Goal: Task Accomplishment & Management: Use online tool/utility

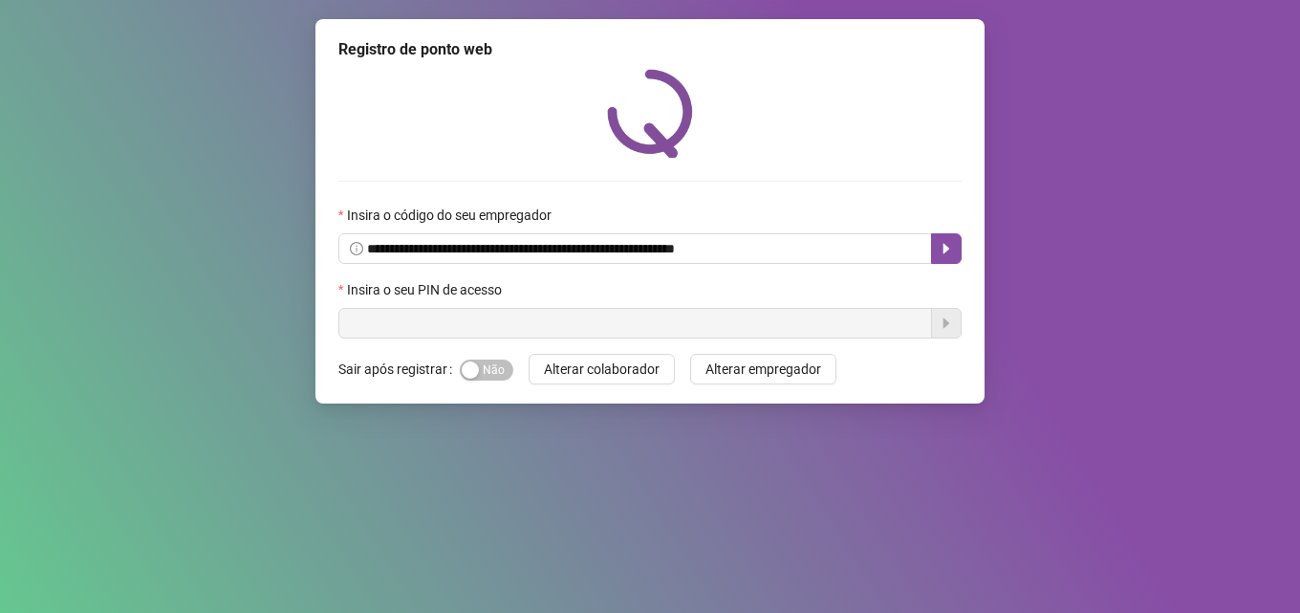
click at [450, 311] on input "text" at bounding box center [635, 323] width 594 height 31
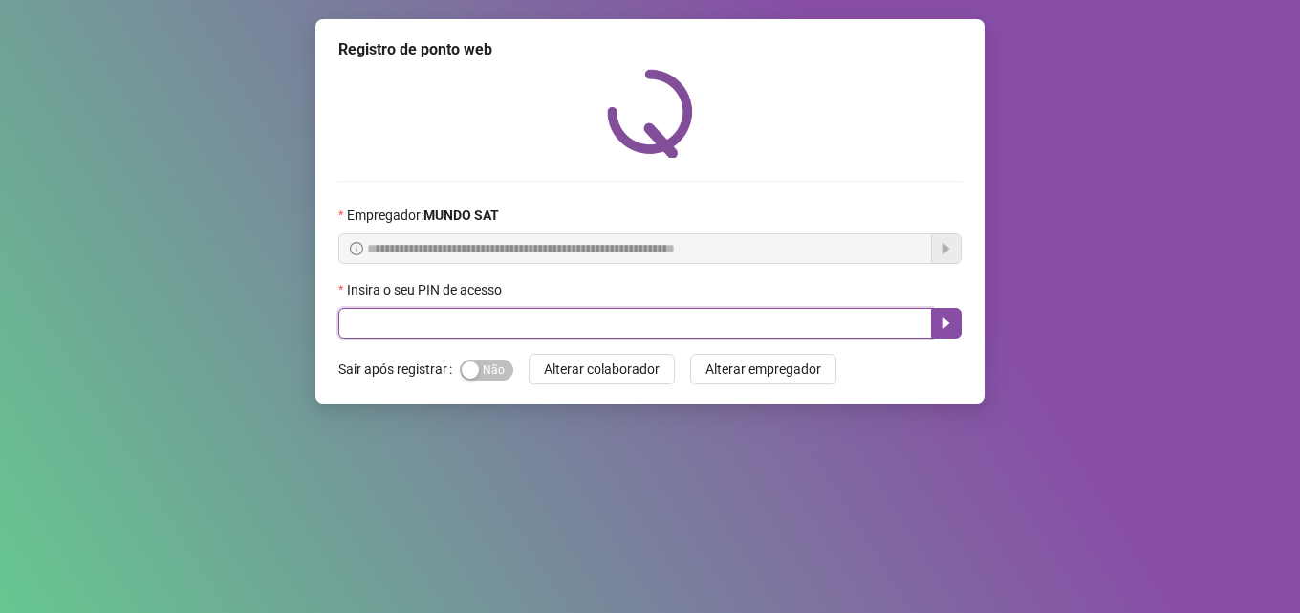
click at [518, 323] on input "text" at bounding box center [635, 323] width 594 height 31
type input "*****"
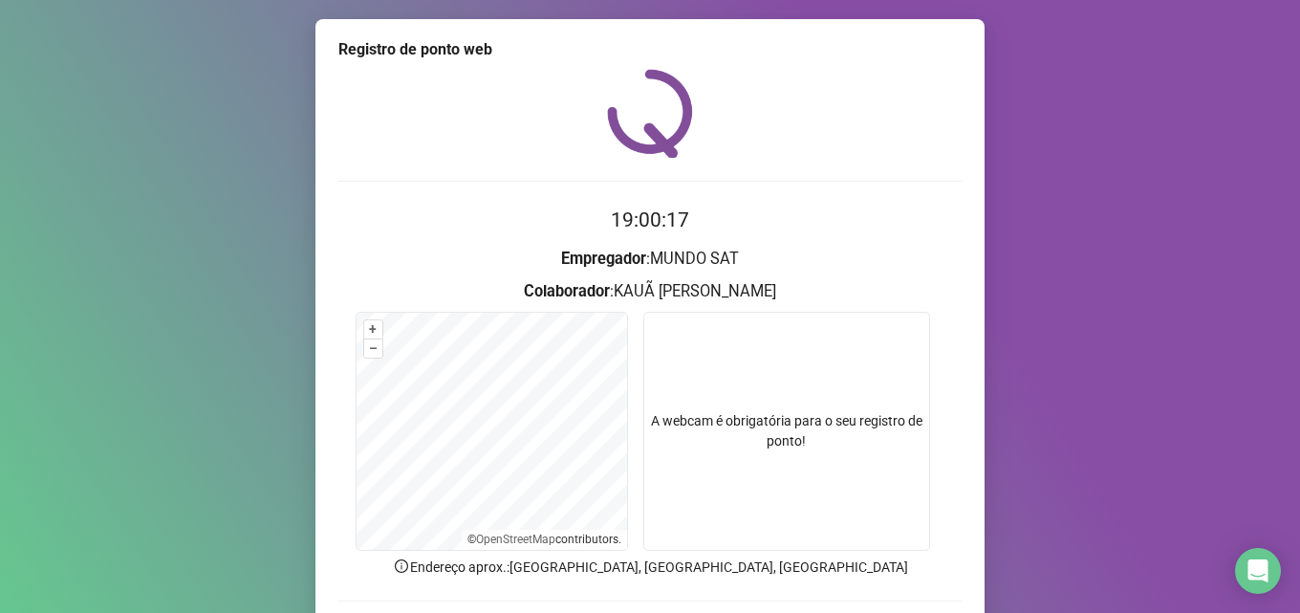
scroll to position [134, 0]
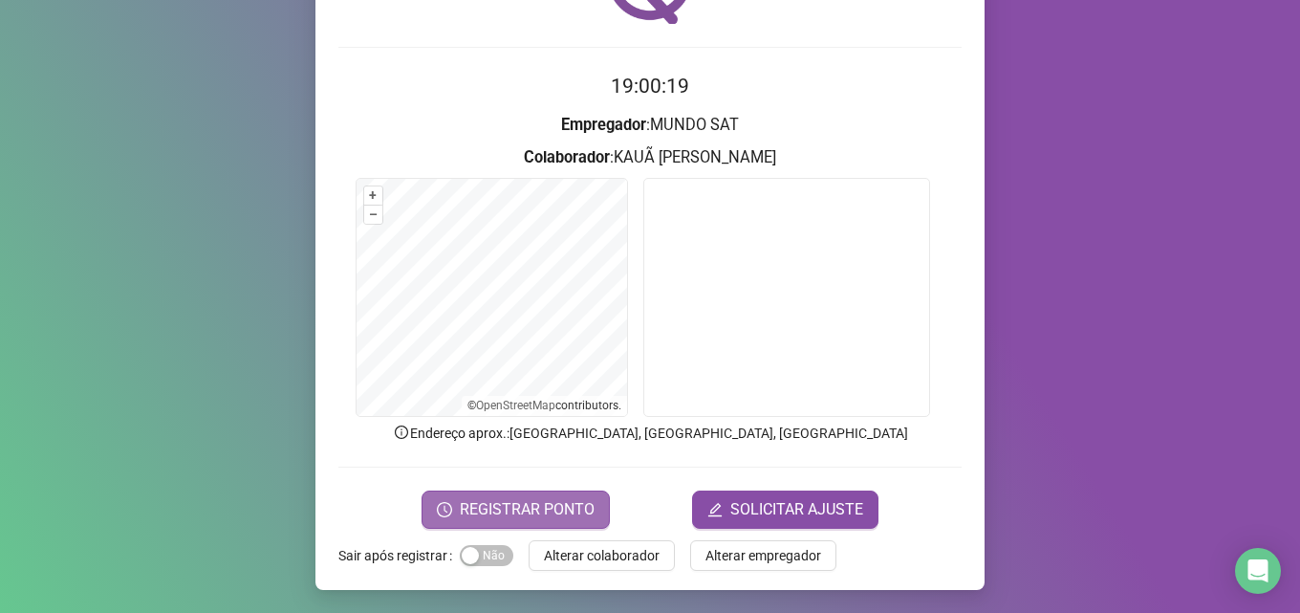
click at [549, 507] on span "REGISTRAR PONTO" at bounding box center [527, 509] width 135 height 23
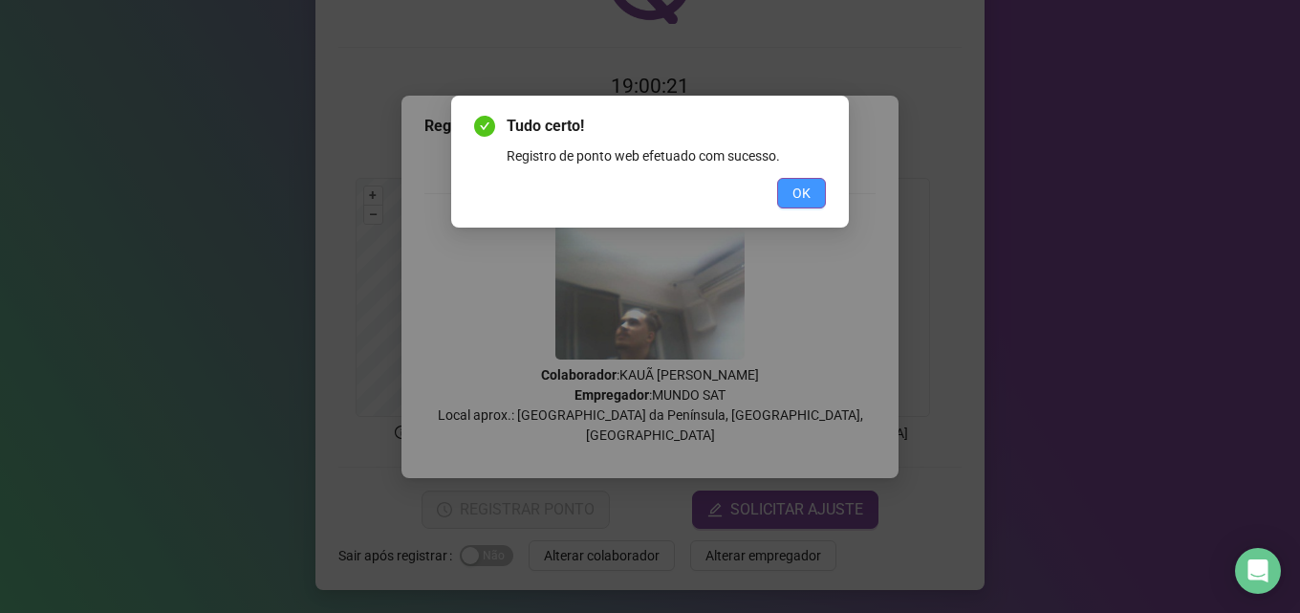
click at [793, 198] on span "OK" at bounding box center [801, 193] width 18 height 21
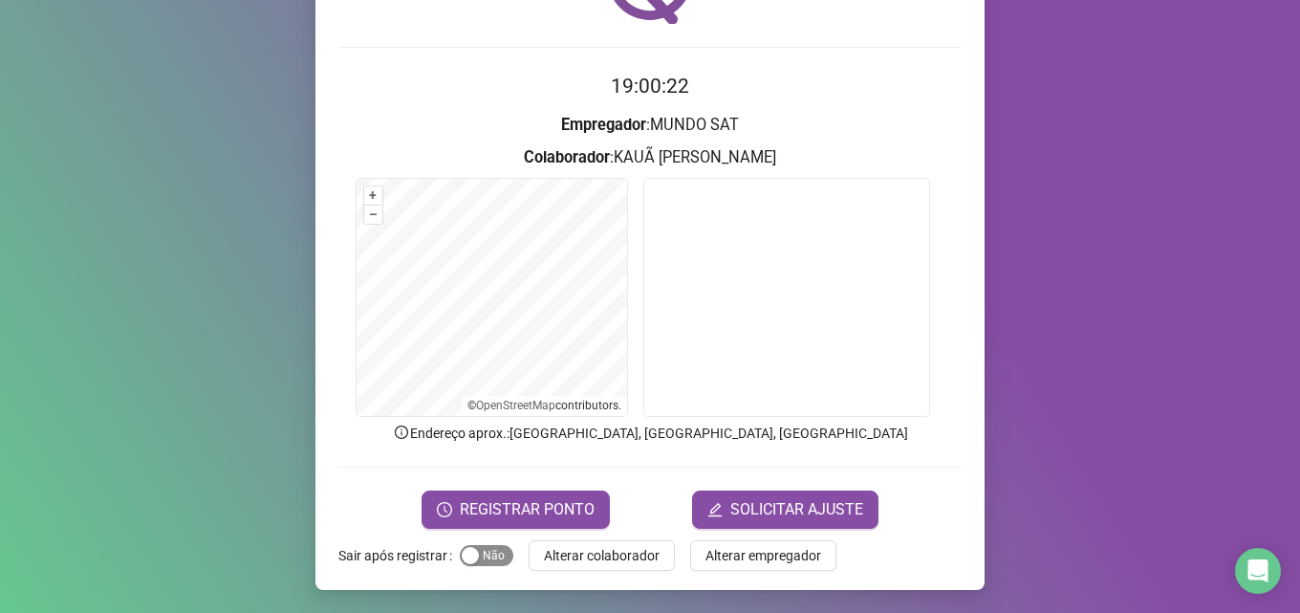
click at [475, 555] on span "Sim Não" at bounding box center [487, 555] width 54 height 21
click at [582, 562] on span "Alterar colaborador" at bounding box center [602, 555] width 116 height 21
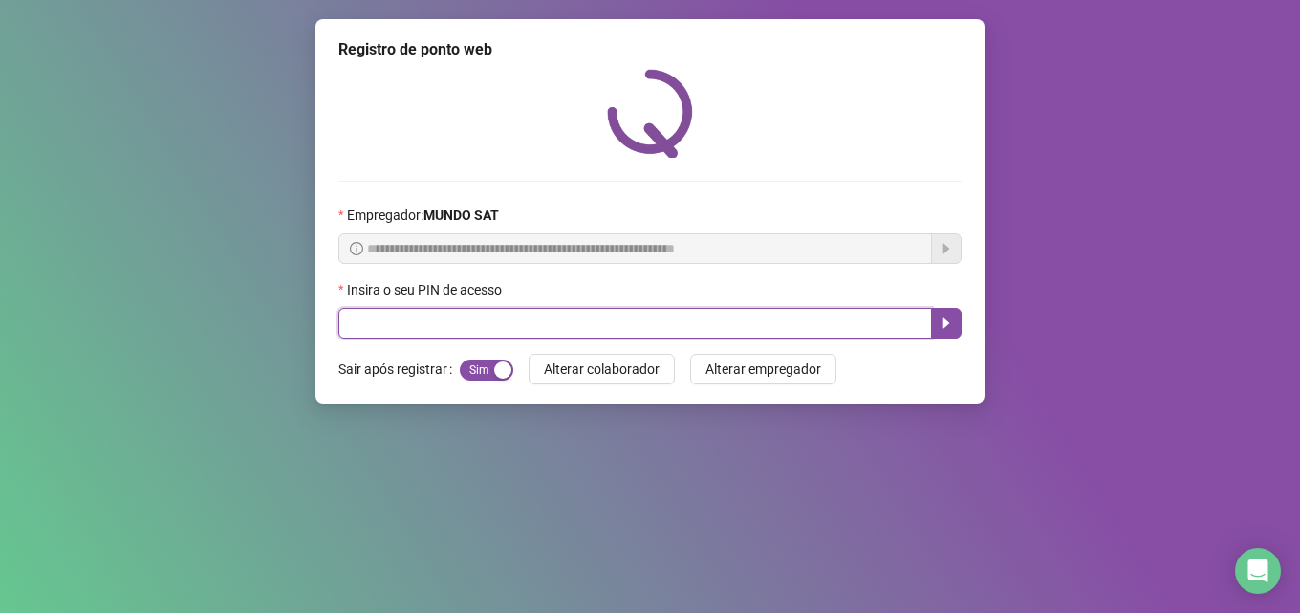
click at [417, 325] on input "text" at bounding box center [635, 323] width 594 height 31
type input "*****"
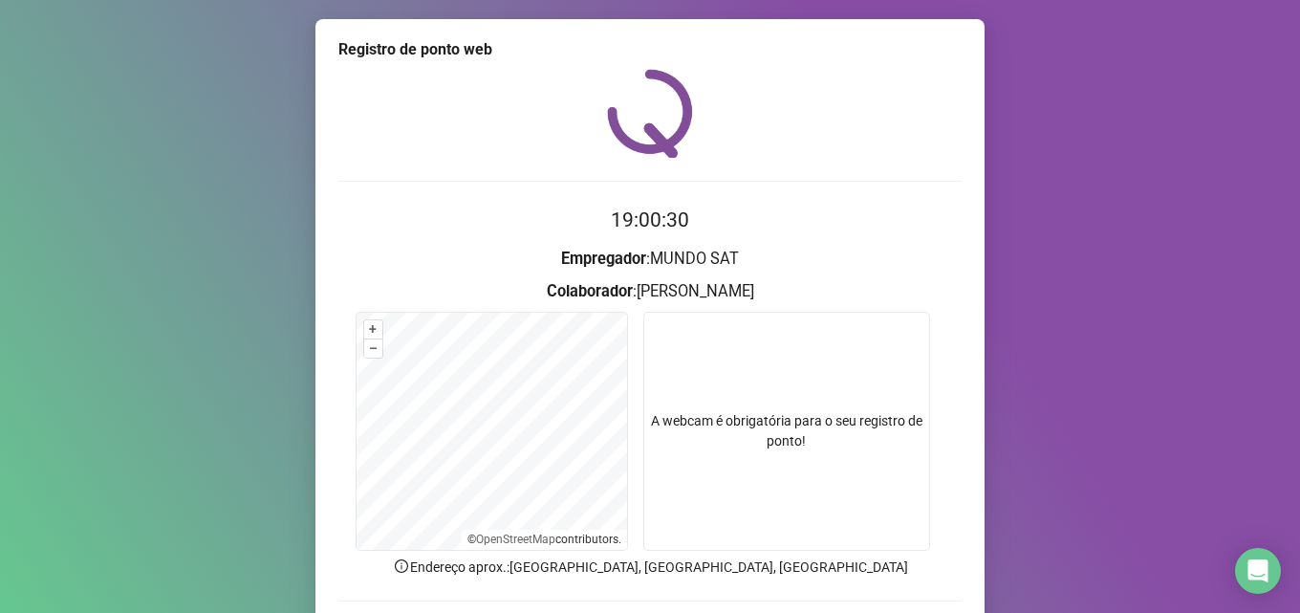
scroll to position [96, 0]
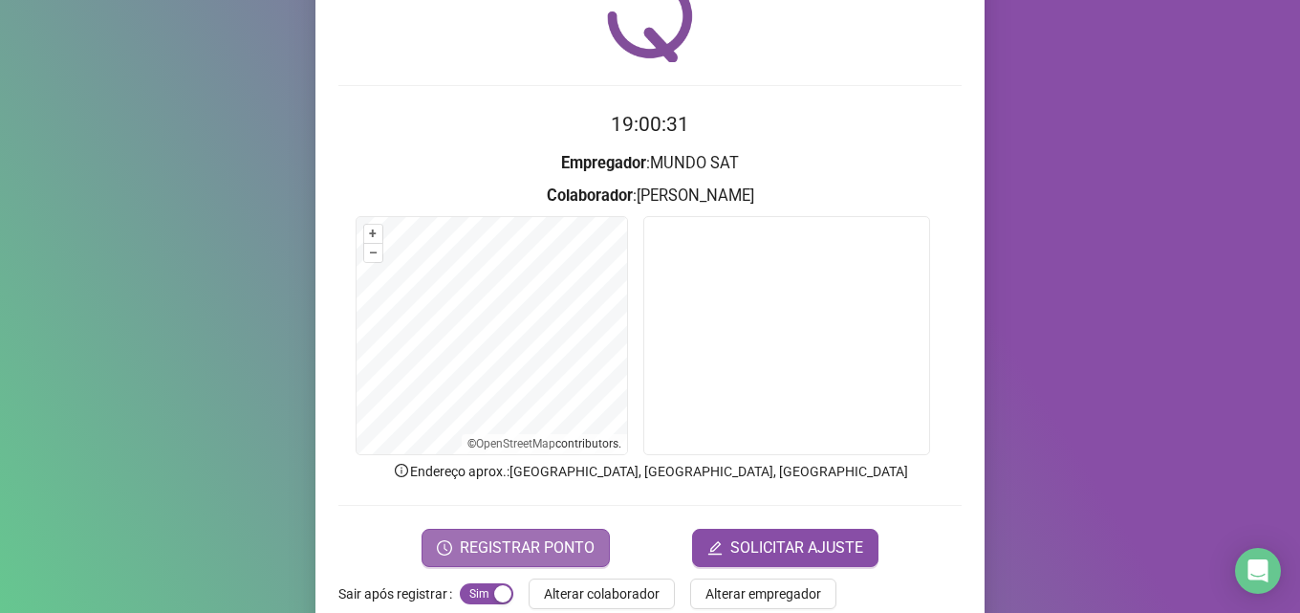
click at [541, 544] on span "REGISTRAR PONTO" at bounding box center [527, 547] width 135 height 23
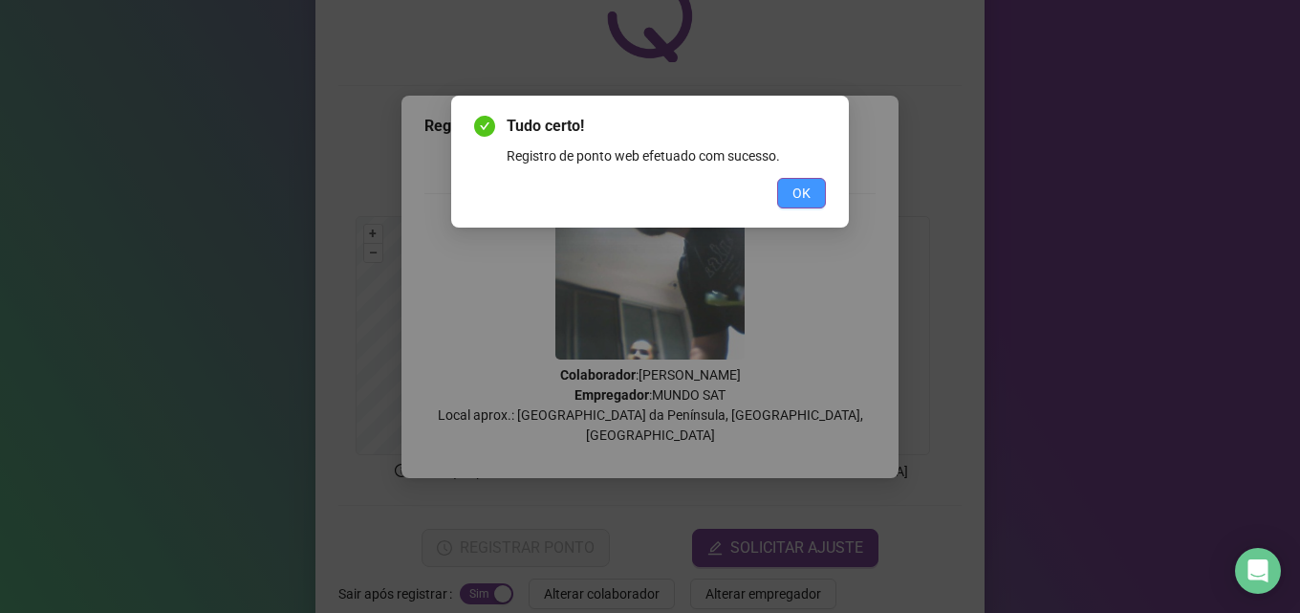
click at [793, 191] on span "OK" at bounding box center [801, 193] width 18 height 21
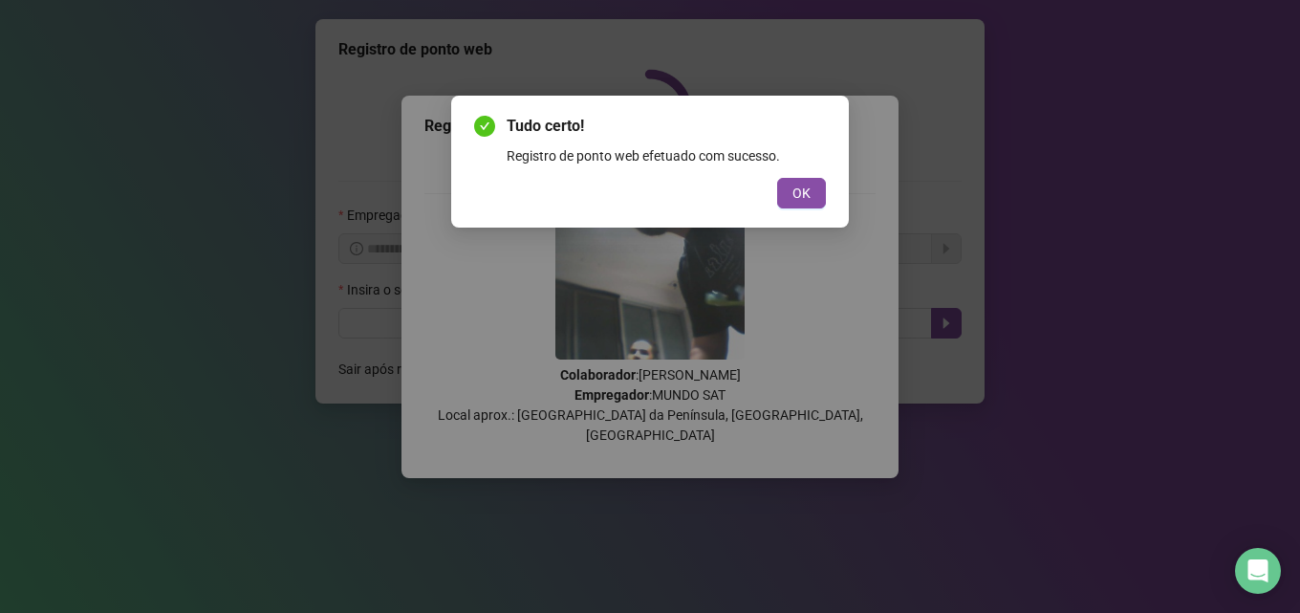
scroll to position [0, 0]
